Goal: Task Accomplishment & Management: Manage account settings

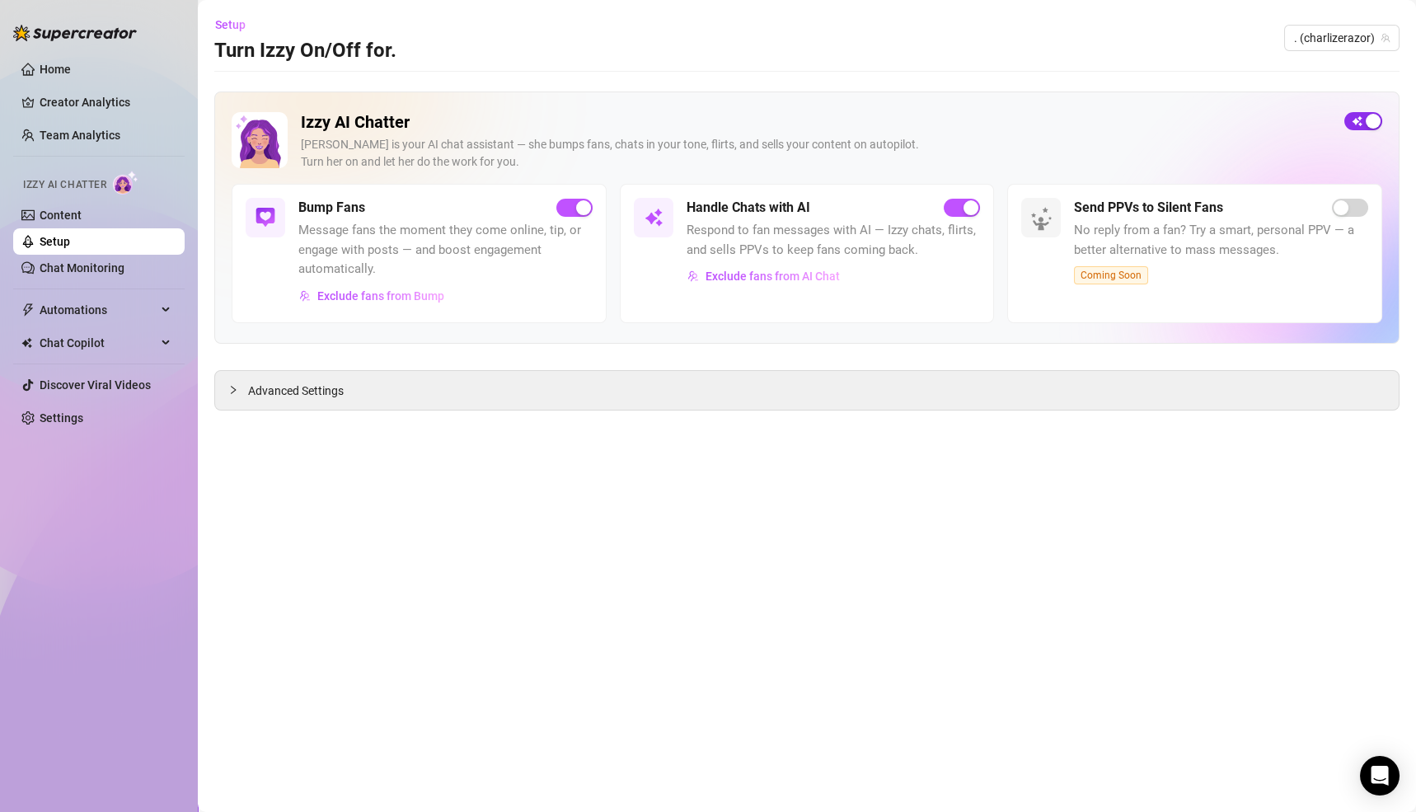
click at [1365, 124] on span "button" at bounding box center [1363, 121] width 38 height 18
click at [54, 344] on span "Chat Copilot" at bounding box center [98, 343] width 117 height 26
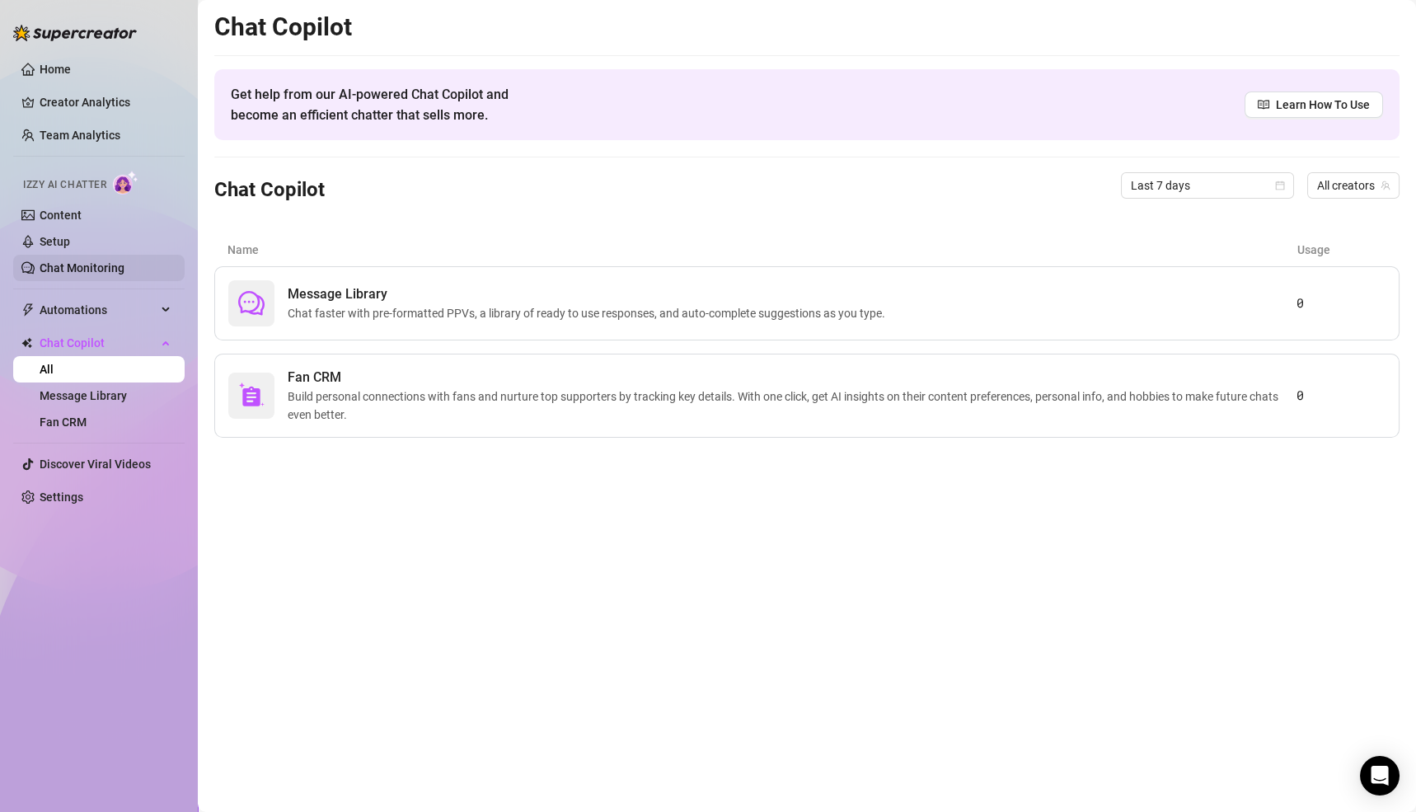
click at [75, 271] on link "Chat Monitoring" at bounding box center [82, 267] width 85 height 13
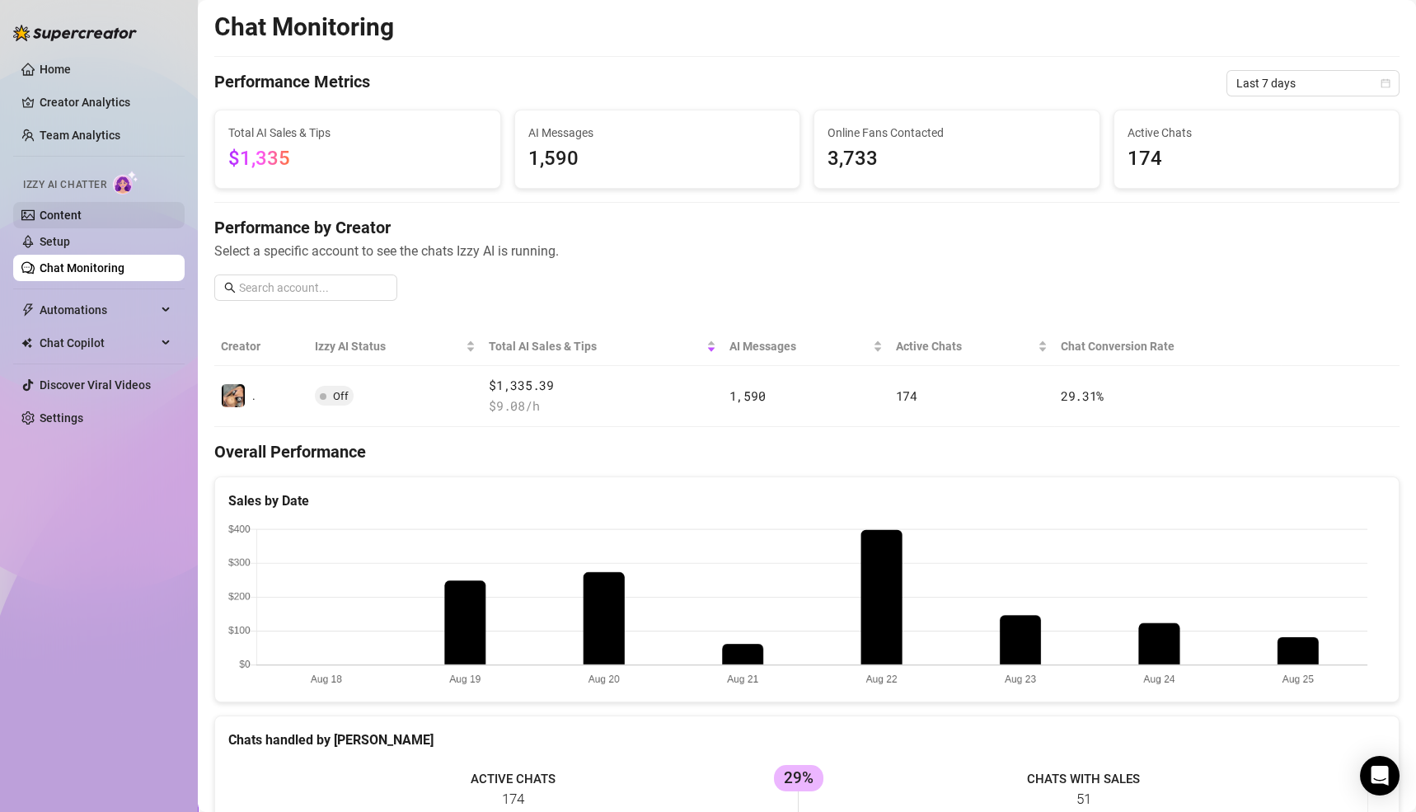
click at [66, 212] on link "Content" at bounding box center [61, 214] width 42 height 13
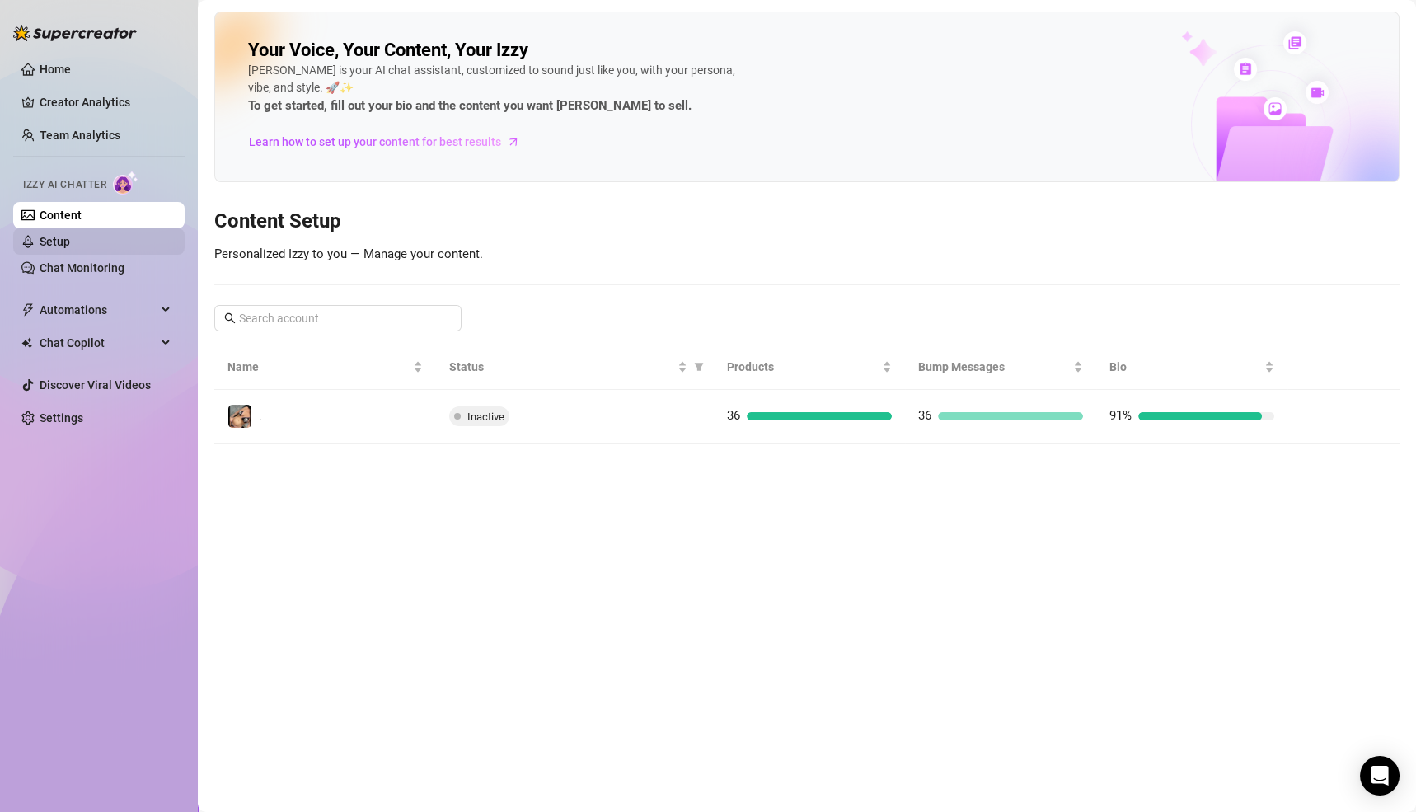
click at [50, 243] on link "Setup" at bounding box center [55, 241] width 30 height 13
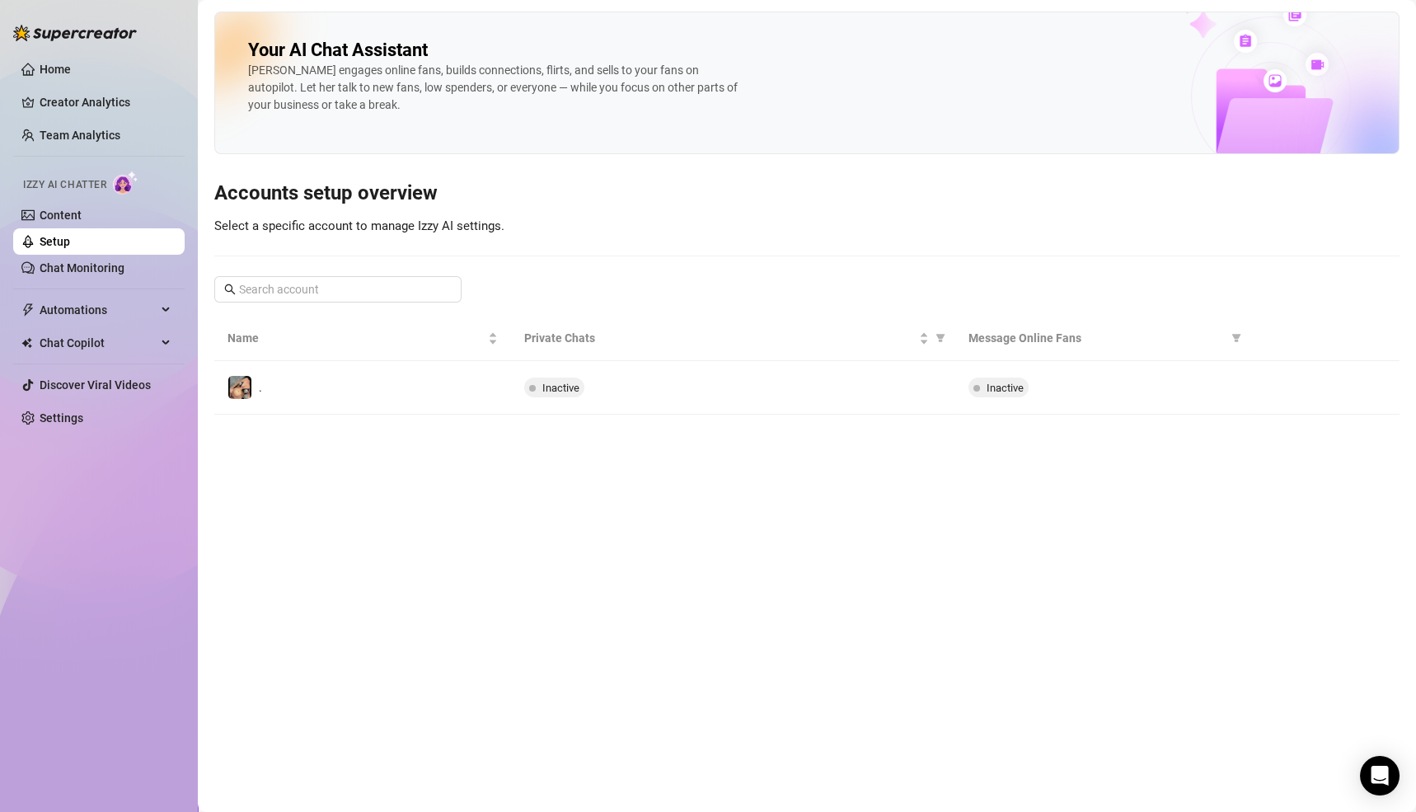
drag, startPoint x: 1277, startPoint y: 383, endPoint x: 1276, endPoint y: 373, distance: 10.0
click at [1276, 382] on icon "right" at bounding box center [1277, 388] width 12 height 12
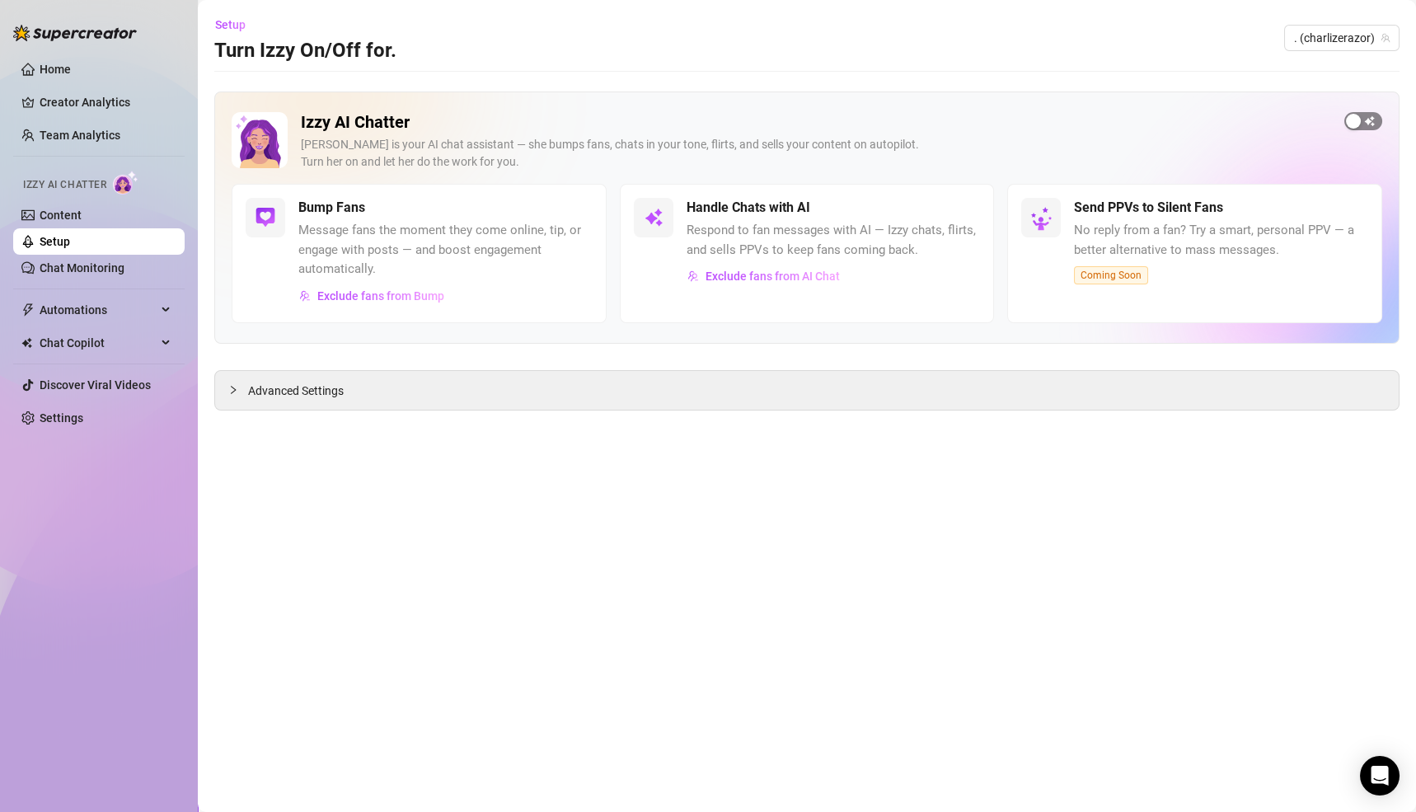
click at [1356, 123] on div "button" at bounding box center [1353, 121] width 15 height 15
